Goal: Communication & Community: Participate in discussion

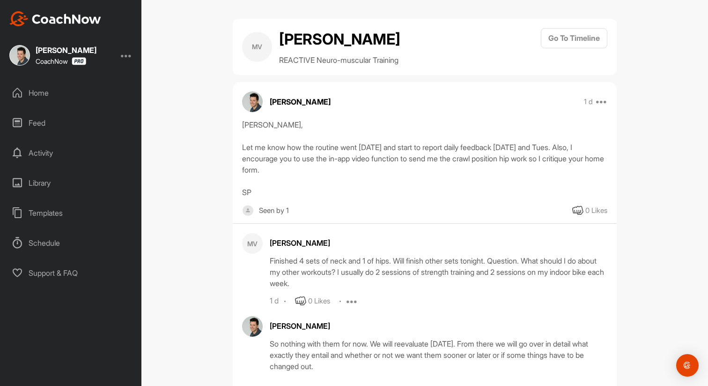
scroll to position [259, 0]
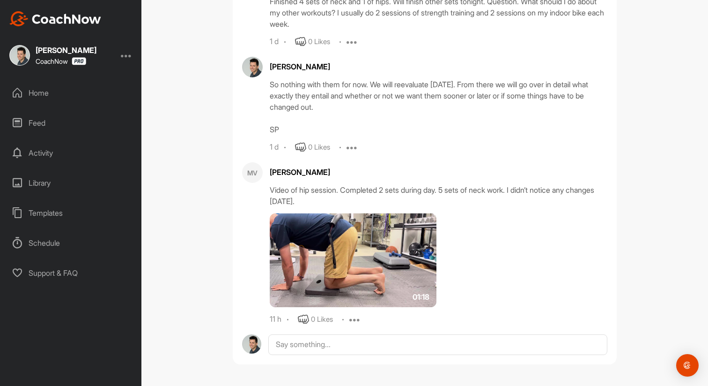
click at [37, 120] on div "Feed" at bounding box center [71, 122] width 132 height 23
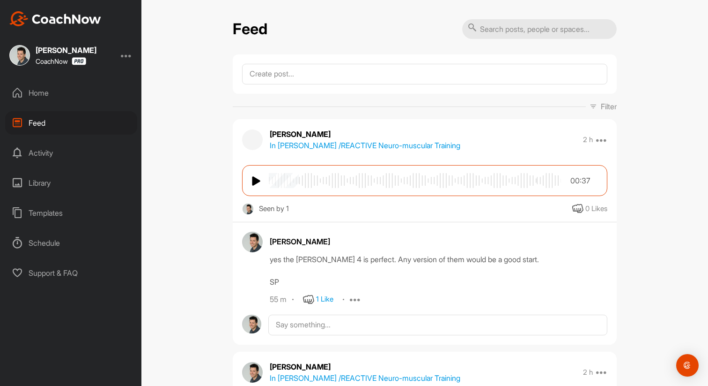
click at [42, 87] on div "Home" at bounding box center [71, 92] width 132 height 23
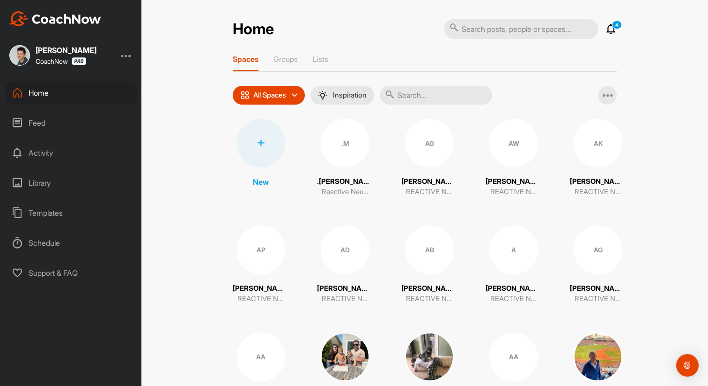
click at [423, 97] on input "text" at bounding box center [436, 95] width 112 height 19
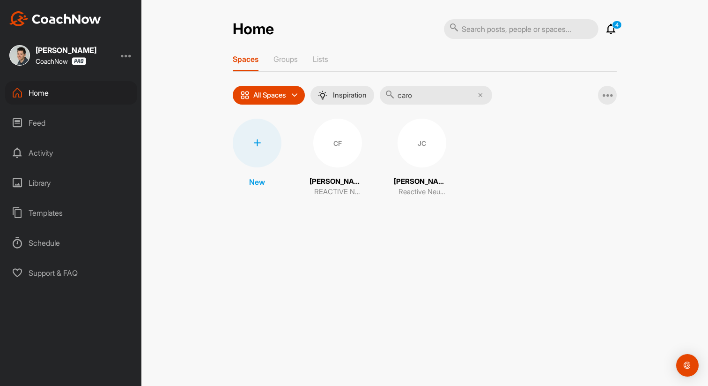
type input "caro"
click at [339, 157] on div "CF" at bounding box center [337, 143] width 49 height 49
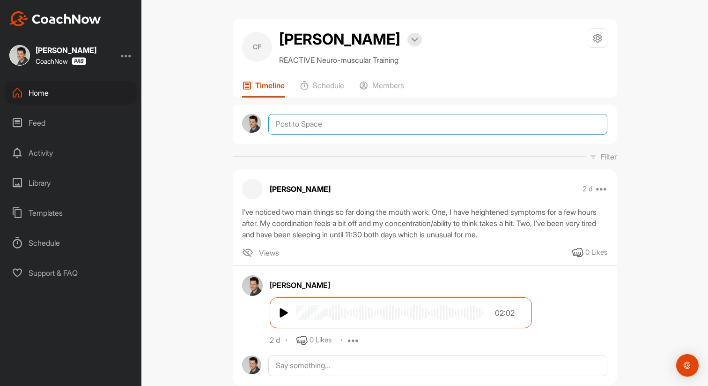
click at [322, 126] on textarea at bounding box center [437, 124] width 339 height 21
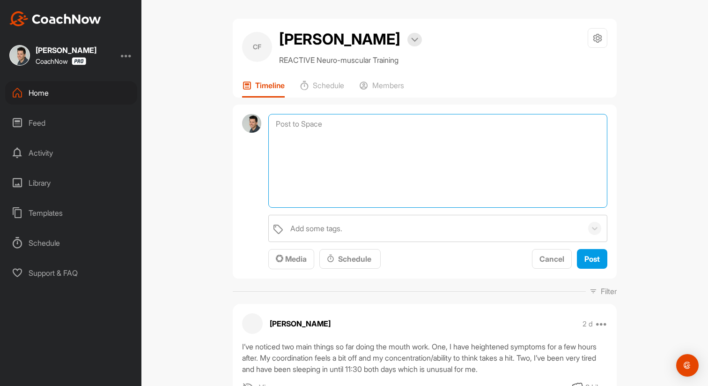
paste textarea "Lorem Ipsumdolors <ametc@adipiscing.eli> 13:72 SE (2 doeiusm tem) in utla.etdol…"
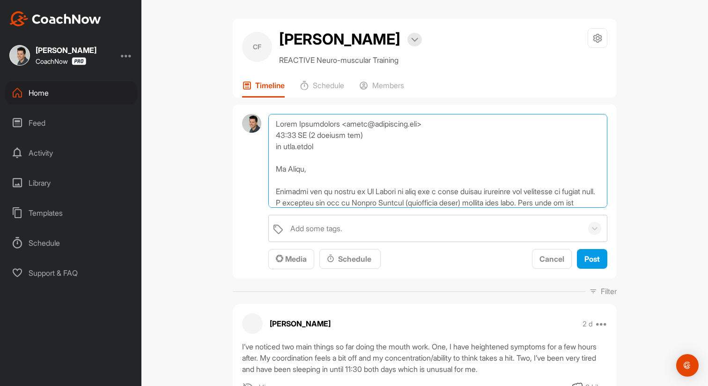
click at [274, 121] on textarea at bounding box center [437, 161] width 339 height 94
click at [288, 129] on textarea at bounding box center [437, 161] width 339 height 94
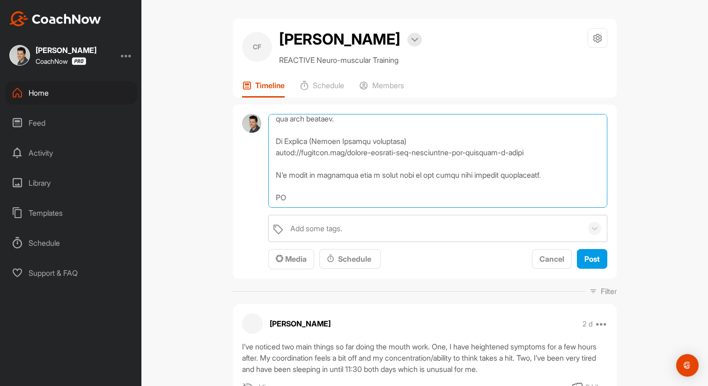
scroll to position [298, 0]
type textarea "Lore ip dolo S amet co Ad Elits Doeiu Temporincid <utlab@etdolorema.ali> 66:67 …"
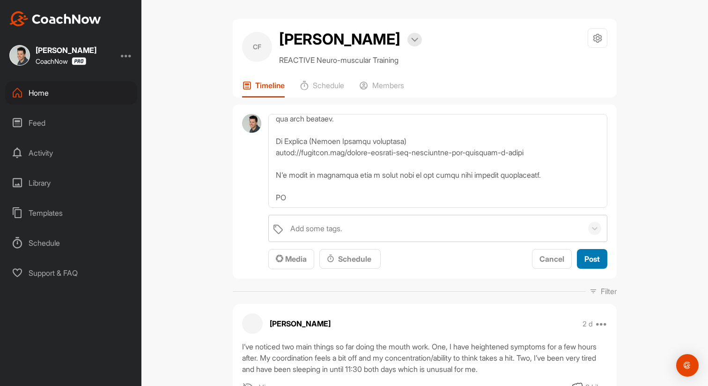
click at [582, 257] on button "Post" at bounding box center [592, 259] width 30 height 20
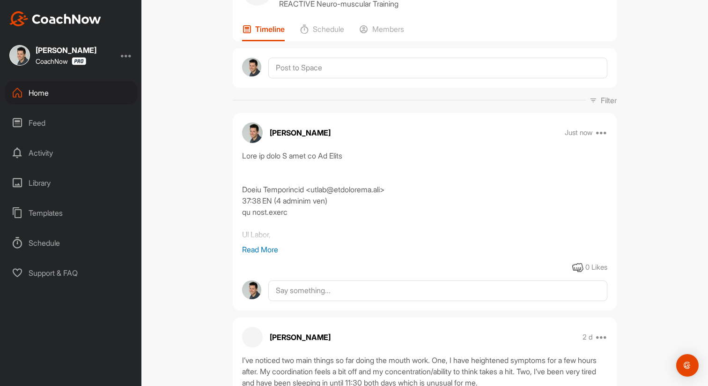
scroll to position [60, 0]
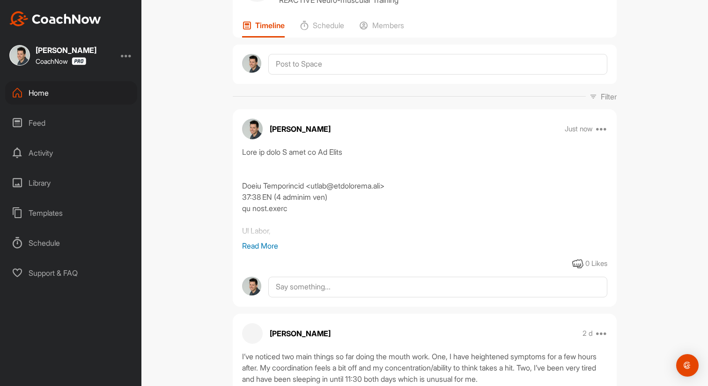
click at [249, 249] on p "Read More" at bounding box center [424, 245] width 365 height 11
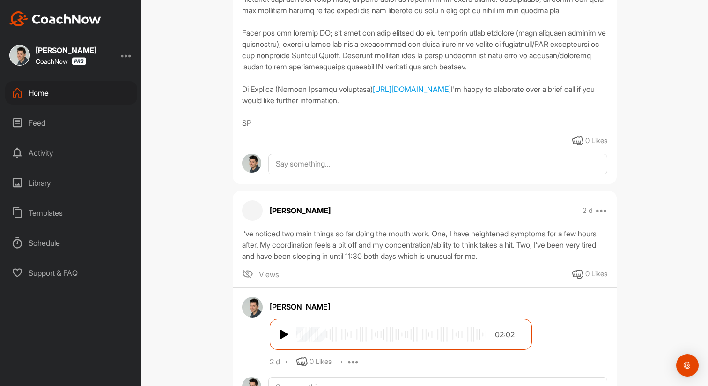
scroll to position [384, 0]
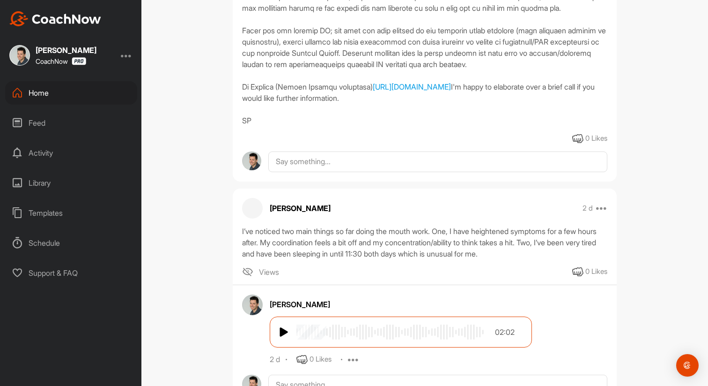
click at [49, 84] on div "Home" at bounding box center [71, 92] width 132 height 23
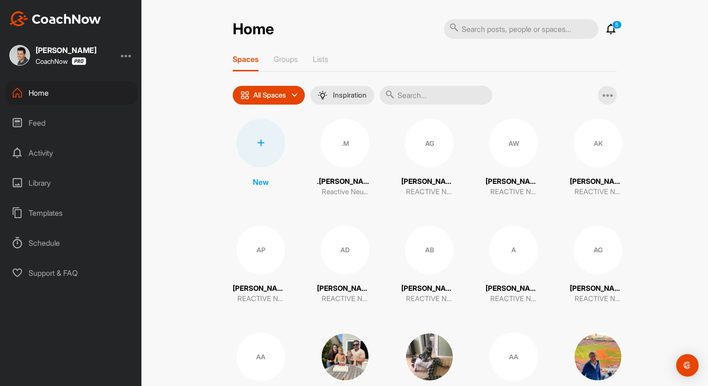
click at [48, 82] on div "Home" at bounding box center [71, 92] width 132 height 23
click at [43, 89] on div "Home" at bounding box center [71, 92] width 132 height 23
click at [56, 157] on div "Activity" at bounding box center [71, 152] width 132 height 23
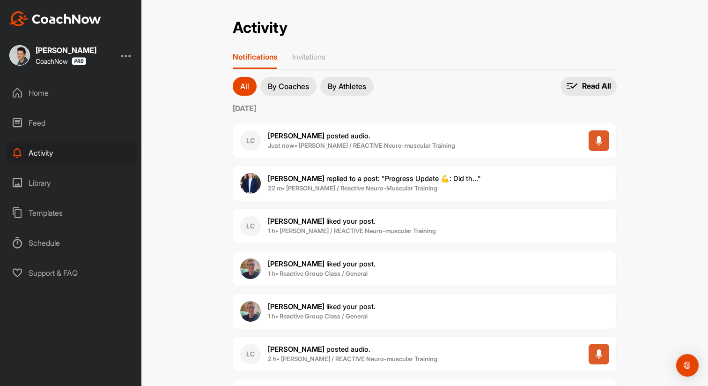
click at [306, 146] on b "Just now • [PERSON_NAME] / REACTIVE Neuro-muscular Training" at bounding box center [361, 145] width 187 height 7
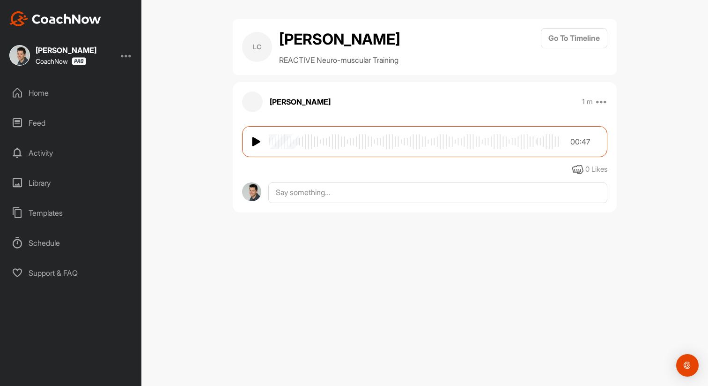
click at [258, 155] on div "00:47" at bounding box center [424, 141] width 365 height 31
click at [252, 147] on img at bounding box center [256, 141] width 9 height 11
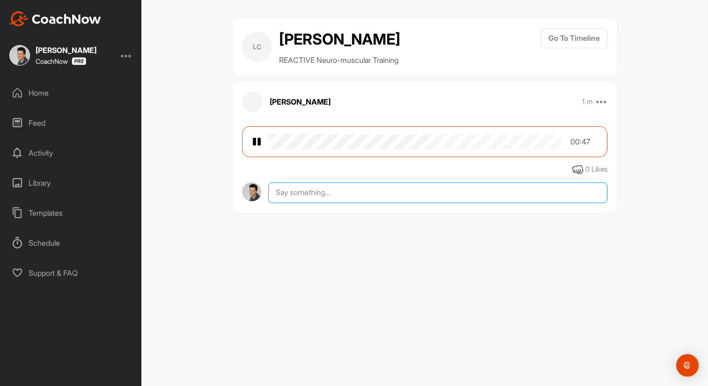
click at [354, 203] on textarea at bounding box center [437, 192] width 339 height 21
